Goal: Navigation & Orientation: Find specific page/section

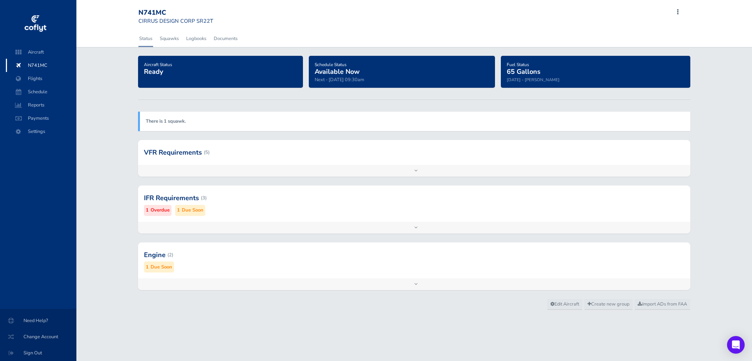
click at [170, 253] on div at bounding box center [414, 255] width 552 height 36
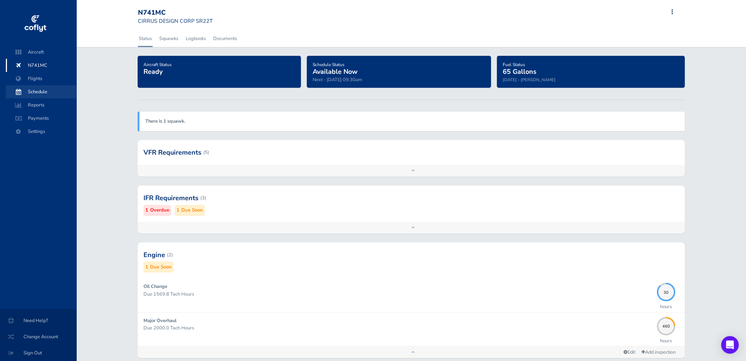
click at [35, 93] on span "Schedule" at bounding box center [41, 91] width 56 height 13
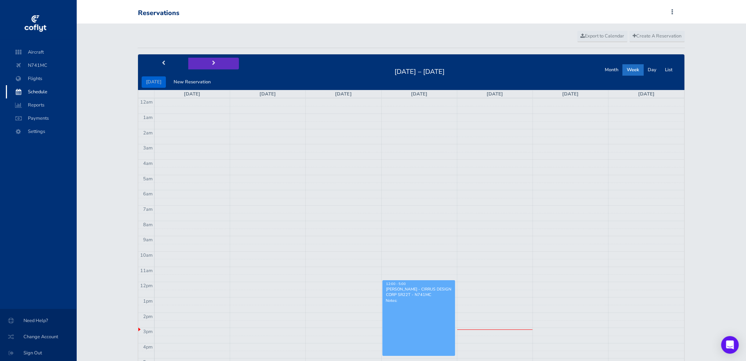
click at [212, 61] on span "next" at bounding box center [213, 63] width 3 height 5
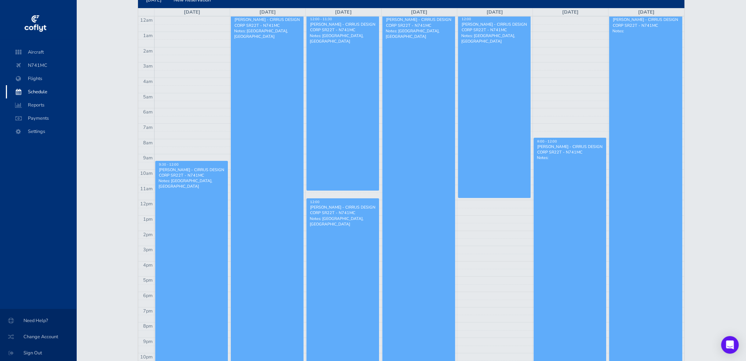
scroll to position [17, 0]
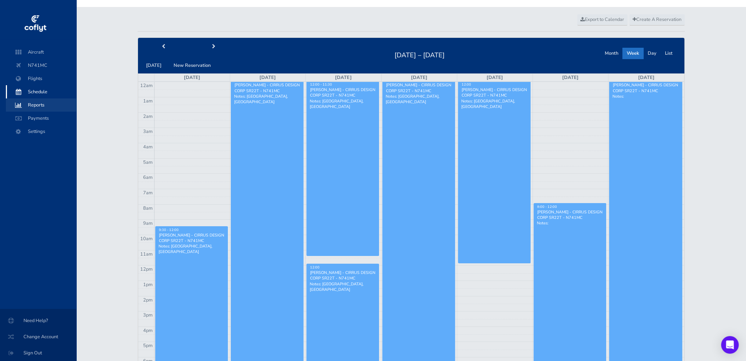
click at [34, 101] on span "Reports" at bounding box center [41, 104] width 56 height 13
